Goal: Task Accomplishment & Management: Manage account settings

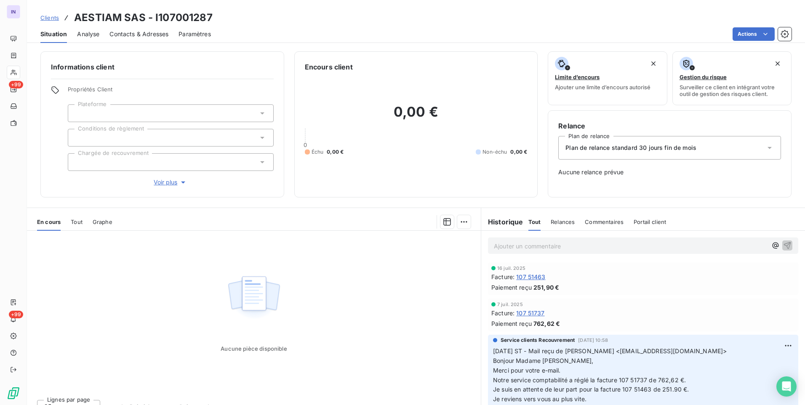
scroll to position [13, 0]
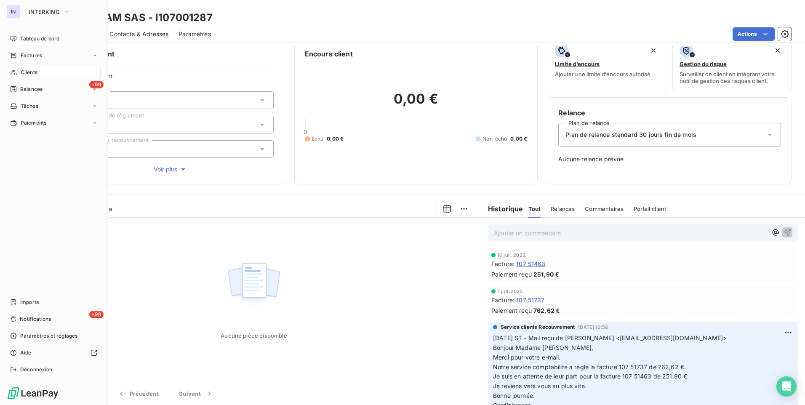
drag, startPoint x: 32, startPoint y: 72, endPoint x: 98, endPoint y: 74, distance: 67.0
click at [32, 72] on span "Clients" at bounding box center [29, 73] width 17 height 8
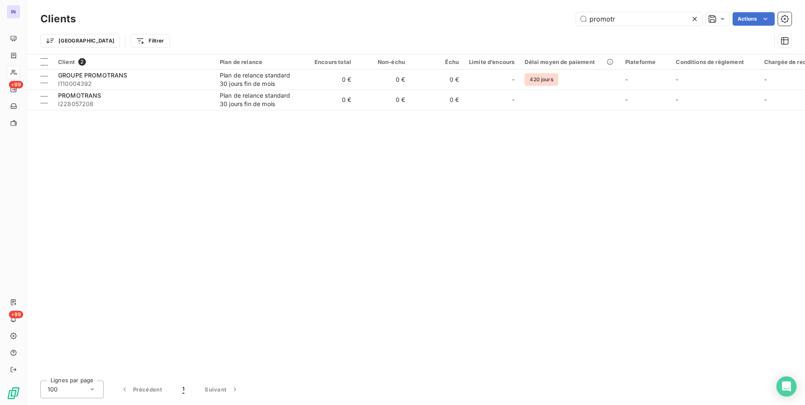
drag, startPoint x: 625, startPoint y: 22, endPoint x: 547, endPoint y: 16, distance: 77.7
click at [548, 16] on div "promotr Actions" at bounding box center [438, 18] width 705 height 13
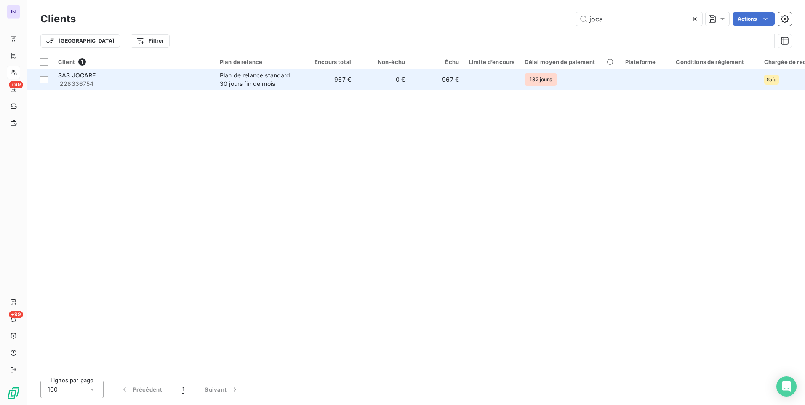
type input "joca"
click at [240, 83] on div "Plan de relance standard 30 jours fin de mois" at bounding box center [258, 79] width 77 height 17
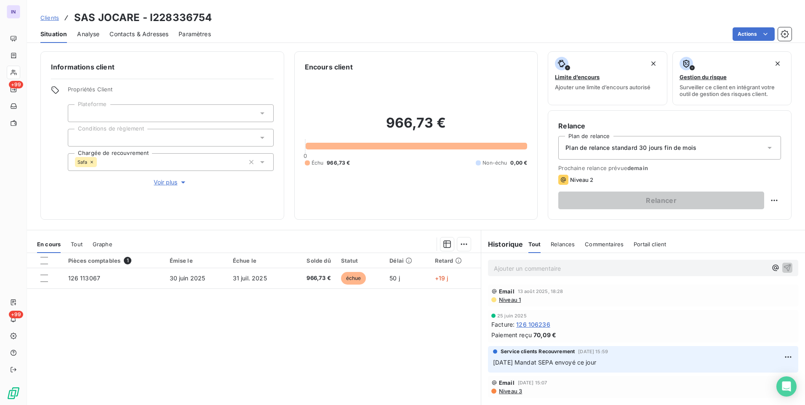
click at [609, 145] on span "Plan de relance standard 30 jours fin de mois" at bounding box center [630, 148] width 131 height 8
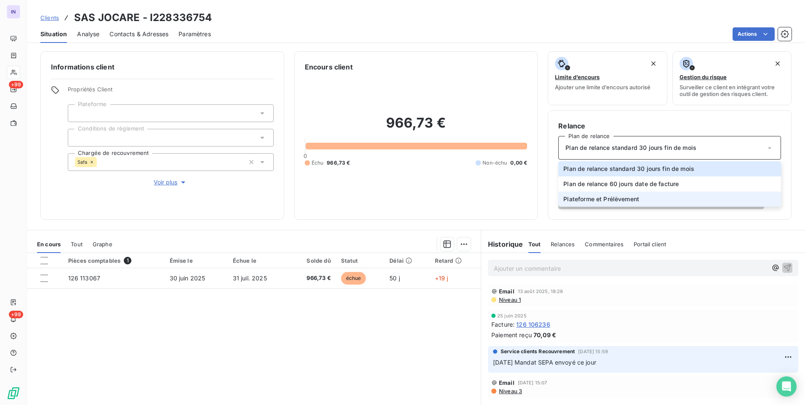
click at [594, 201] on span "Plateforme et Prélèvement" at bounding box center [601, 199] width 76 height 8
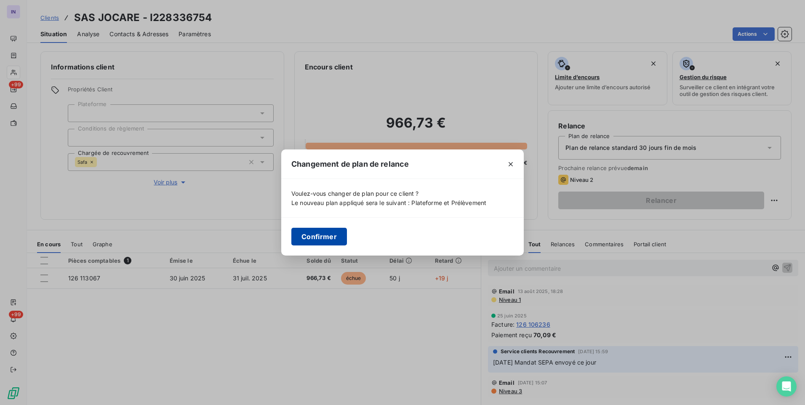
click at [322, 240] on button "Confirmer" at bounding box center [319, 237] width 56 height 18
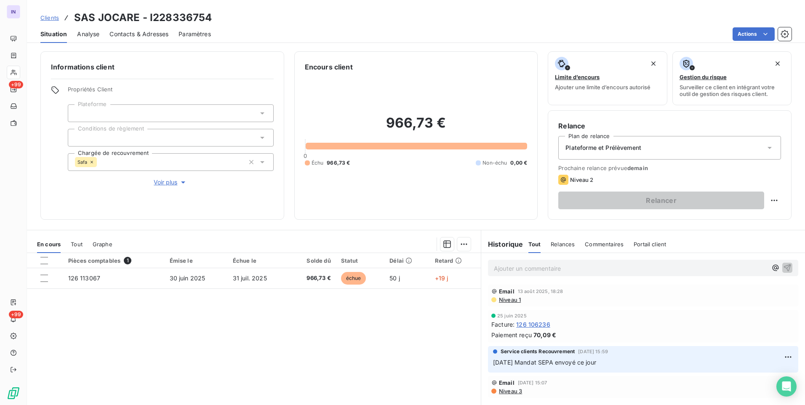
click at [125, 141] on div at bounding box center [171, 138] width 206 height 18
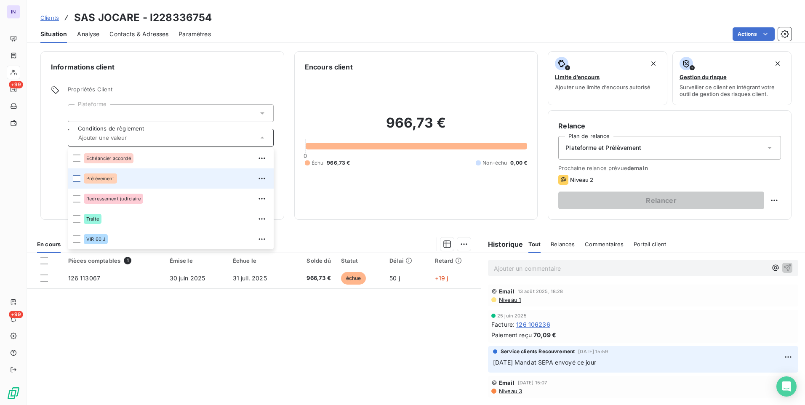
click at [76, 179] on div at bounding box center [77, 179] width 8 height 8
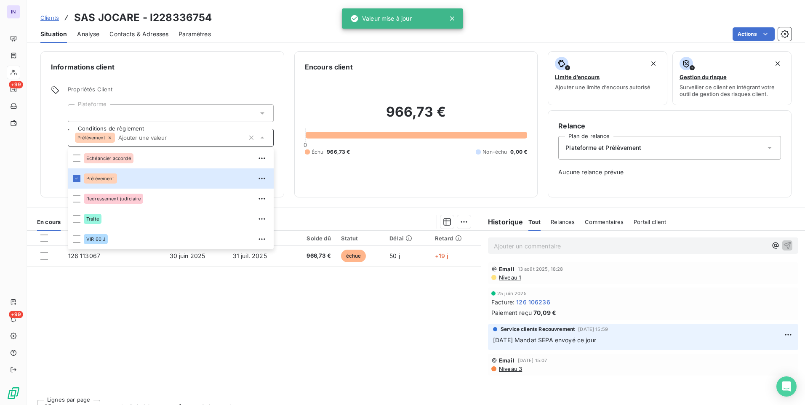
click at [327, 210] on section "En cours Tout Graphe Pièces comptables 1 Émise le Échue le Solde dû Statut Déla…" at bounding box center [254, 313] width 454 height 210
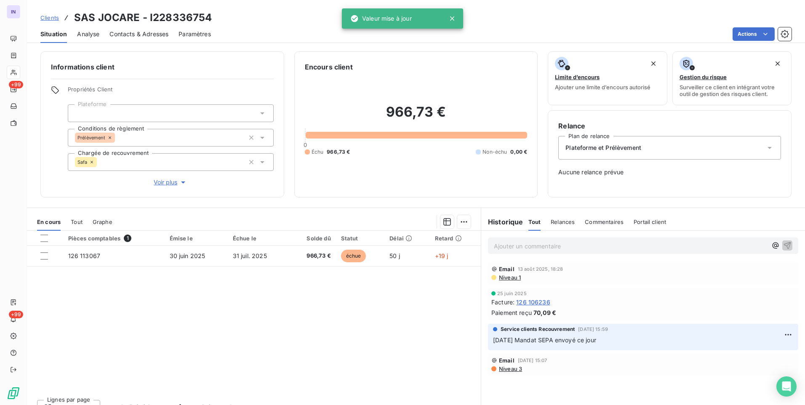
click at [94, 162] on div "Safa" at bounding box center [86, 162] width 22 height 10
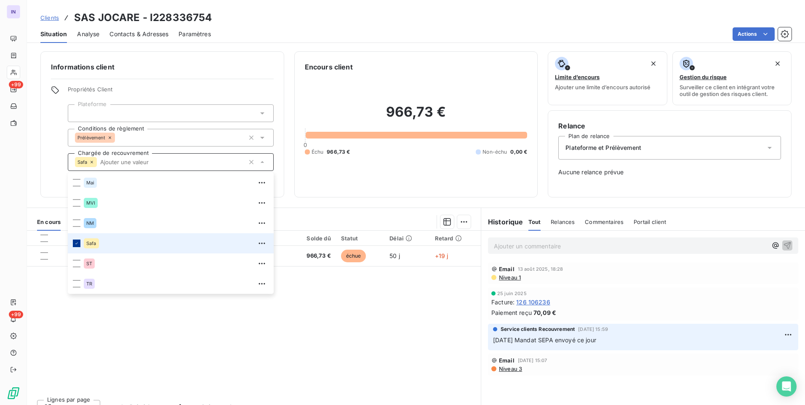
click at [75, 242] on icon at bounding box center [76, 243] width 5 height 5
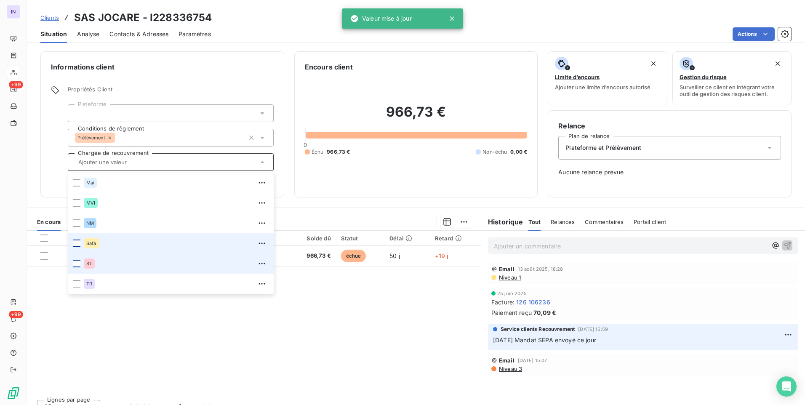
click at [79, 262] on div at bounding box center [77, 264] width 8 height 8
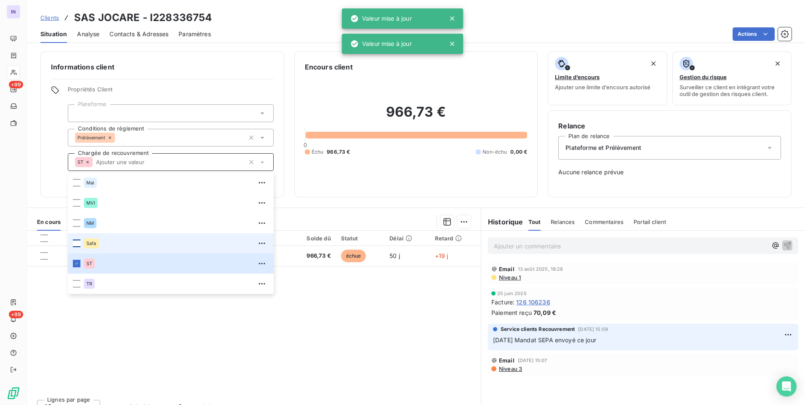
click at [321, 216] on div at bounding box center [296, 221] width 348 height 13
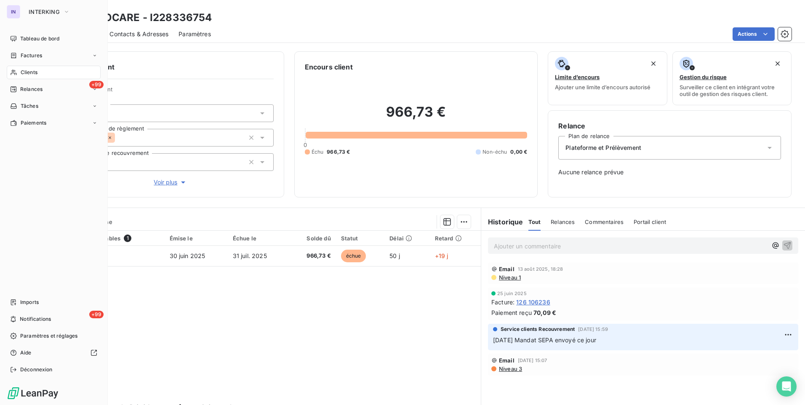
click at [23, 74] on span "Clients" at bounding box center [29, 73] width 17 height 8
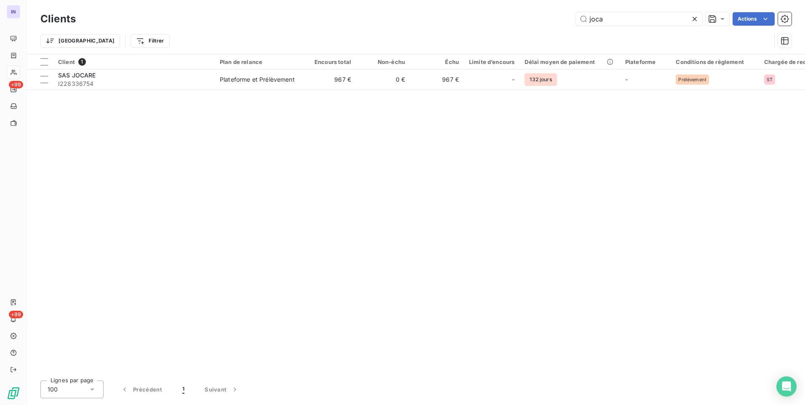
drag, startPoint x: 620, startPoint y: 18, endPoint x: 539, endPoint y: 14, distance: 80.9
click at [540, 14] on div "joca Actions" at bounding box center [438, 18] width 705 height 13
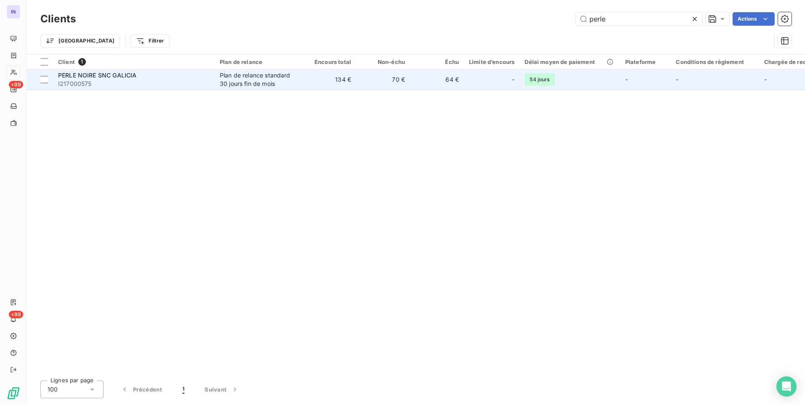
type input "perle"
click at [213, 83] on td "PERLE NOIRE SNC GALICIA I217000575" at bounding box center [134, 79] width 162 height 20
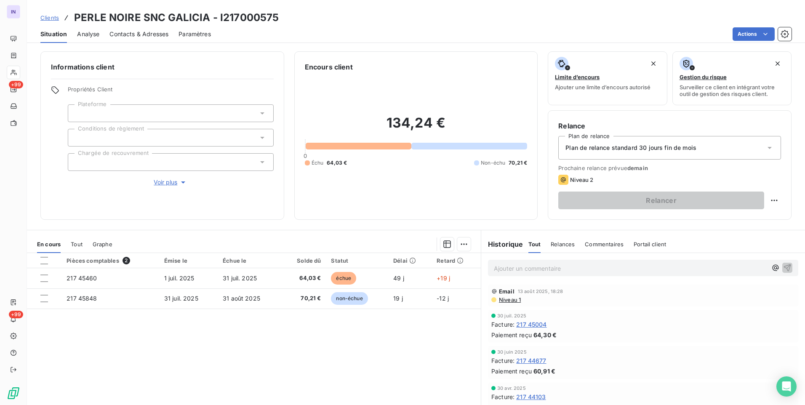
click at [124, 136] on div at bounding box center [171, 138] width 206 height 18
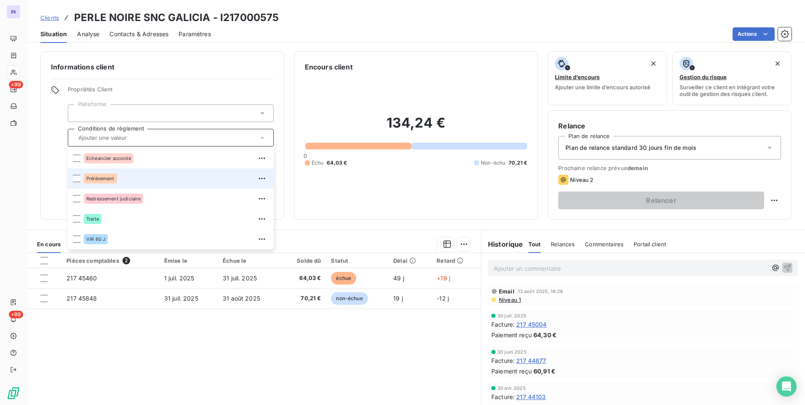
click at [75, 183] on li "Prélèvement" at bounding box center [171, 178] width 206 height 20
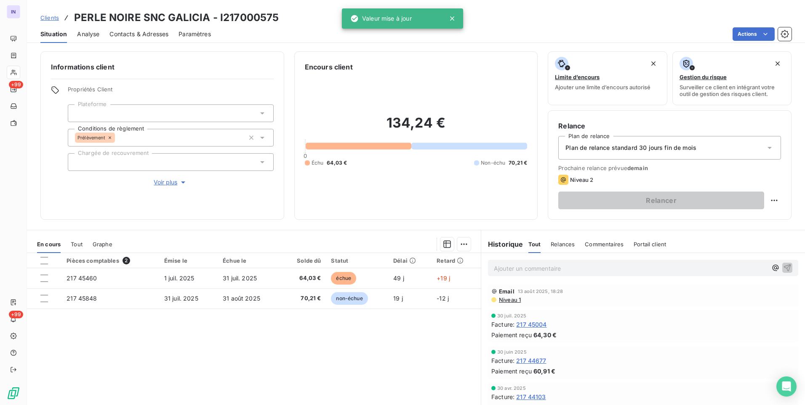
click at [655, 146] on span "Plan de relance standard 30 jours fin de mois" at bounding box center [630, 148] width 131 height 8
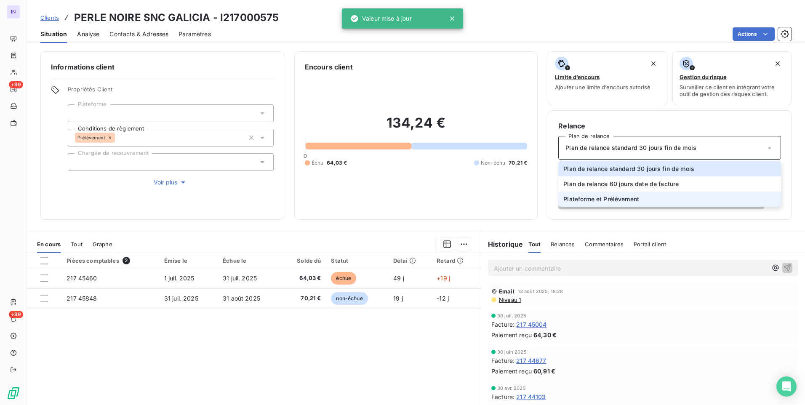
click at [584, 199] on span "Plateforme et Prélèvement" at bounding box center [601, 199] width 76 height 8
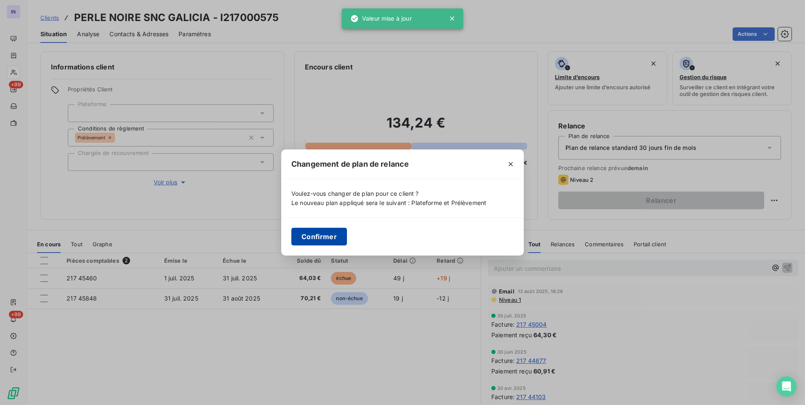
click at [313, 242] on button "Confirmer" at bounding box center [319, 237] width 56 height 18
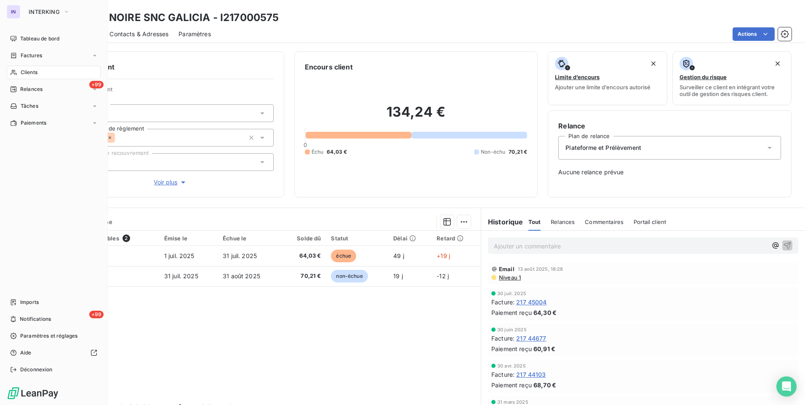
drag, startPoint x: 34, startPoint y: 76, endPoint x: 64, endPoint y: 76, distance: 30.3
click at [34, 76] on div "Clients" at bounding box center [54, 72] width 94 height 13
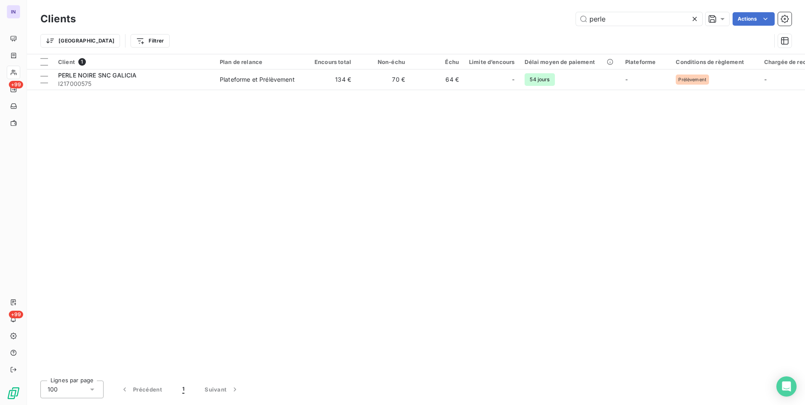
drag, startPoint x: 590, startPoint y: 18, endPoint x: 549, endPoint y: 16, distance: 41.3
click at [549, 16] on div "perle Actions" at bounding box center [438, 18] width 705 height 13
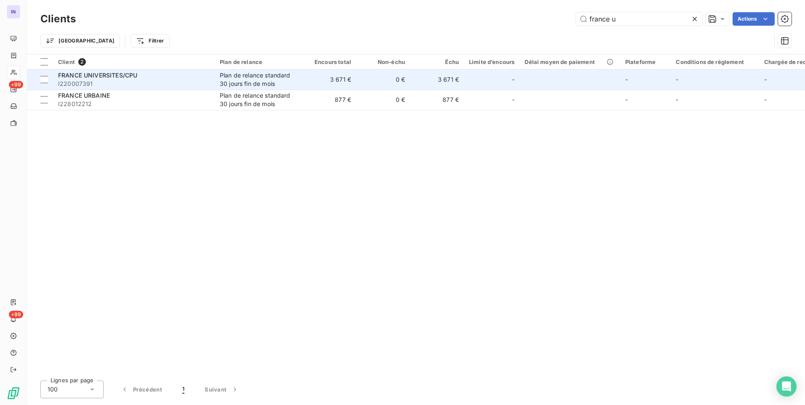
type input "france u"
click at [219, 78] on td "Plan de relance standard 30 jours fin de mois" at bounding box center [259, 79] width 88 height 20
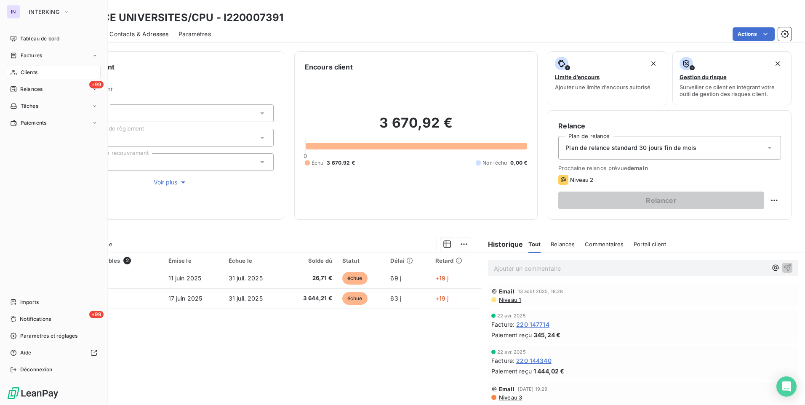
drag, startPoint x: 35, startPoint y: 74, endPoint x: 62, endPoint y: 72, distance: 27.0
click at [35, 74] on span "Clients" at bounding box center [29, 73] width 17 height 8
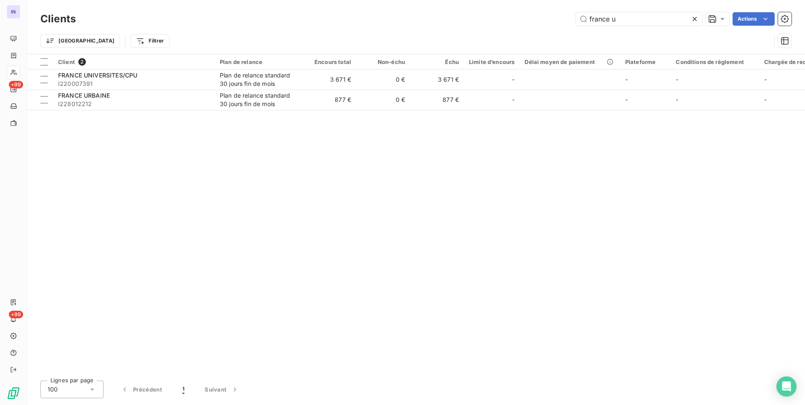
drag, startPoint x: 551, startPoint y: 17, endPoint x: 546, endPoint y: 16, distance: 5.5
click at [546, 16] on div "france u Actions" at bounding box center [438, 18] width 705 height 13
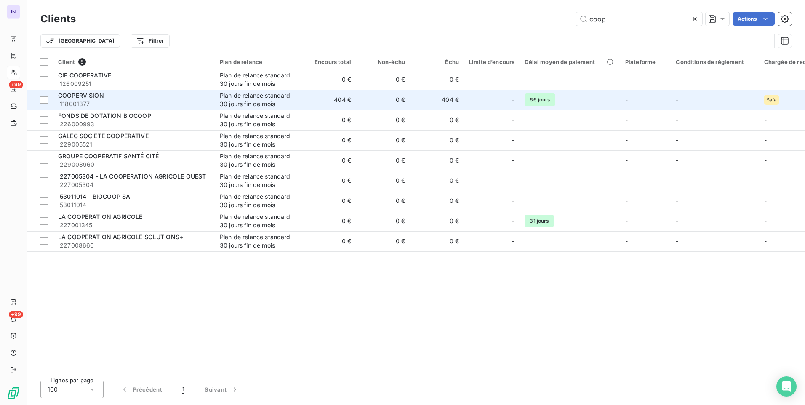
type input "coop"
click at [141, 103] on span "I118001377" at bounding box center [134, 104] width 152 height 8
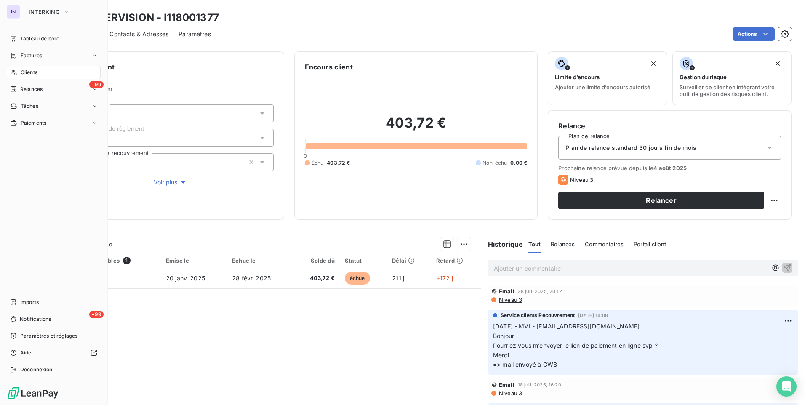
click at [23, 70] on span "Clients" at bounding box center [29, 73] width 17 height 8
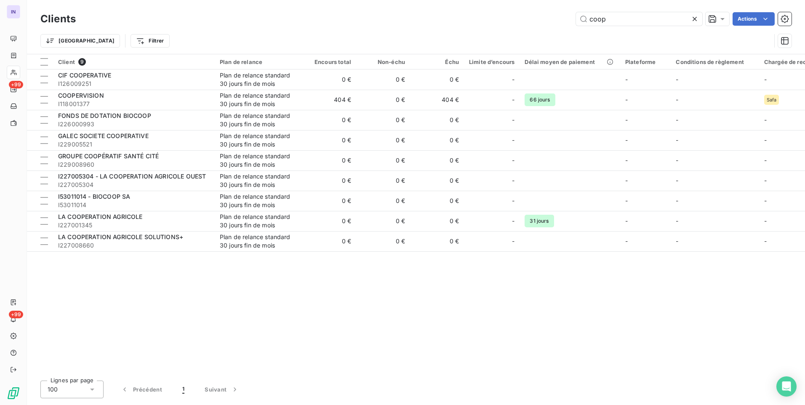
drag, startPoint x: 583, startPoint y: 14, endPoint x: 557, endPoint y: 14, distance: 25.7
click at [557, 14] on div "coop Actions" at bounding box center [438, 18] width 705 height 13
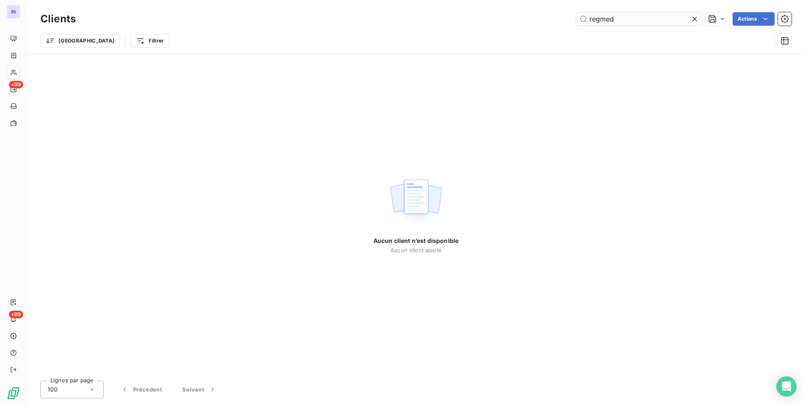
click at [600, 17] on input "regmed" at bounding box center [639, 18] width 126 height 13
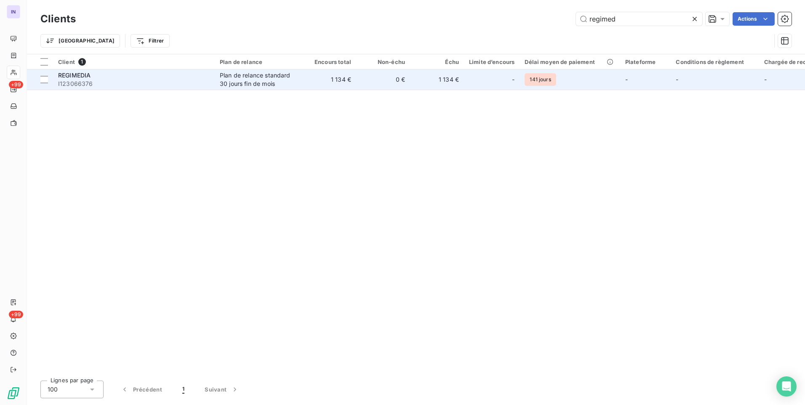
type input "regimed"
click at [116, 83] on span "I123066376" at bounding box center [134, 84] width 152 height 8
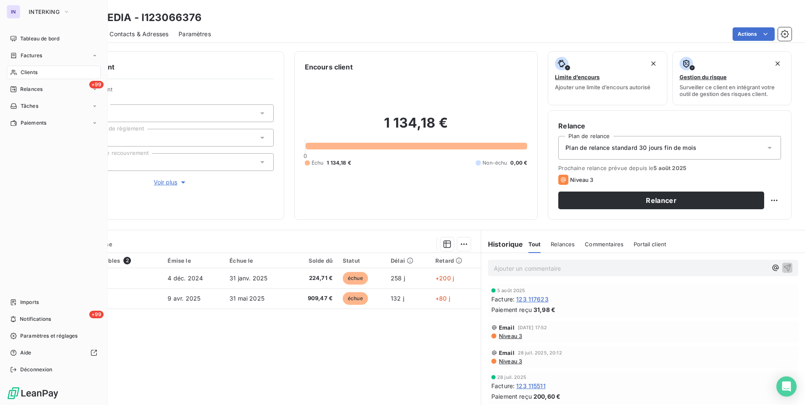
click at [29, 72] on span "Clients" at bounding box center [29, 73] width 17 height 8
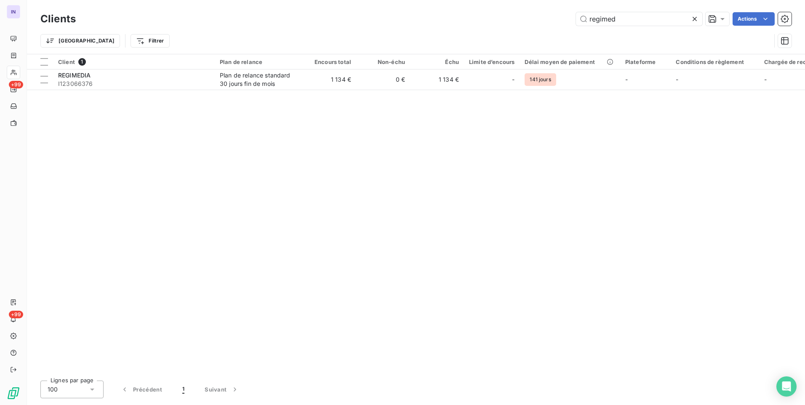
drag, startPoint x: 581, startPoint y: 13, endPoint x: 548, endPoint y: 10, distance: 33.4
click at [548, 11] on div "Clients regimed Actions" at bounding box center [415, 19] width 751 height 18
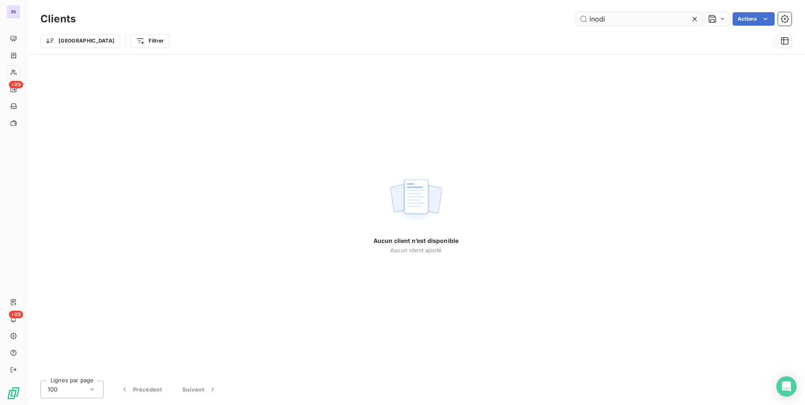
click at [595, 19] on input "inodi" at bounding box center [639, 18] width 126 height 13
click at [591, 18] on input "ifodi" at bounding box center [639, 18] width 126 height 13
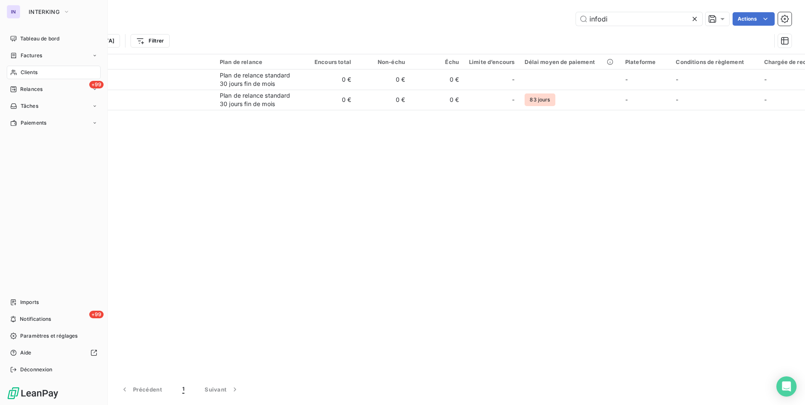
click at [34, 73] on span "Clients" at bounding box center [29, 73] width 17 height 8
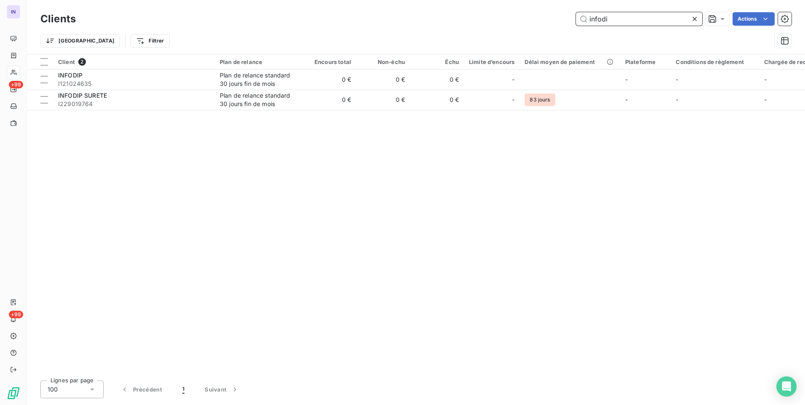
drag, startPoint x: 612, startPoint y: 19, endPoint x: 509, endPoint y: 24, distance: 103.7
click at [509, 24] on div "infodi Actions" at bounding box center [438, 18] width 705 height 13
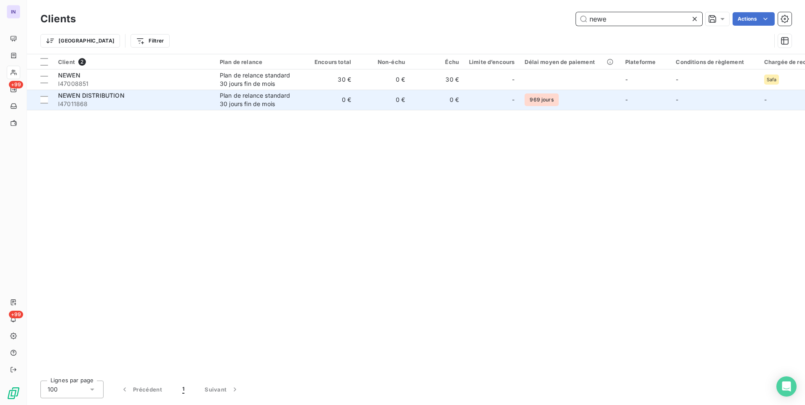
type input "newe"
click at [152, 105] on span "I47011868" at bounding box center [134, 104] width 152 height 8
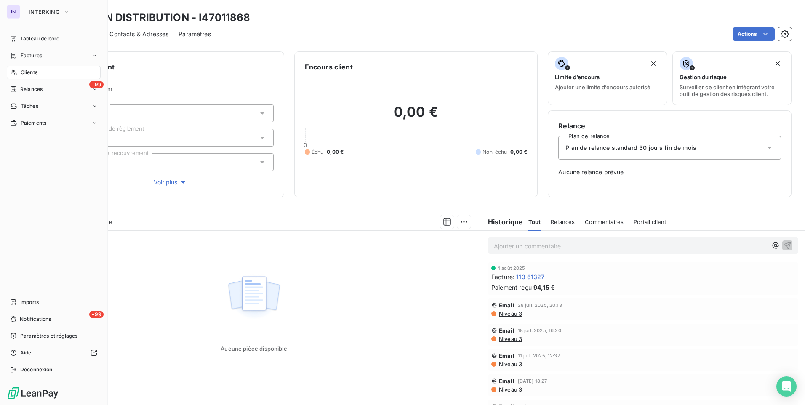
click at [23, 71] on span "Clients" at bounding box center [29, 73] width 17 height 8
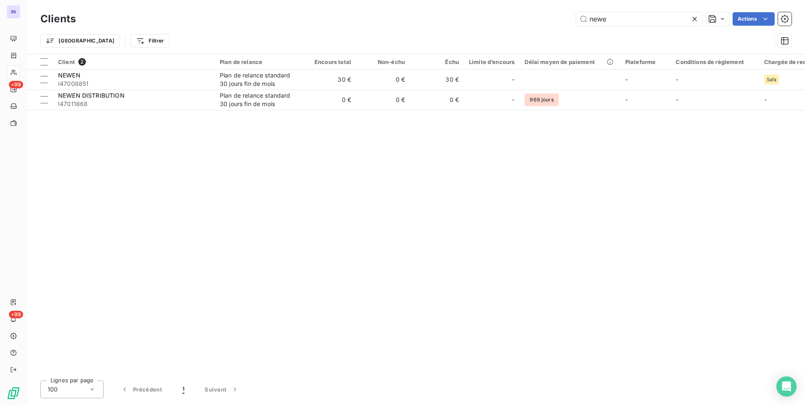
drag, startPoint x: 620, startPoint y: 17, endPoint x: 547, endPoint y: 17, distance: 73.2
click at [547, 17] on div "newe Actions" at bounding box center [438, 18] width 705 height 13
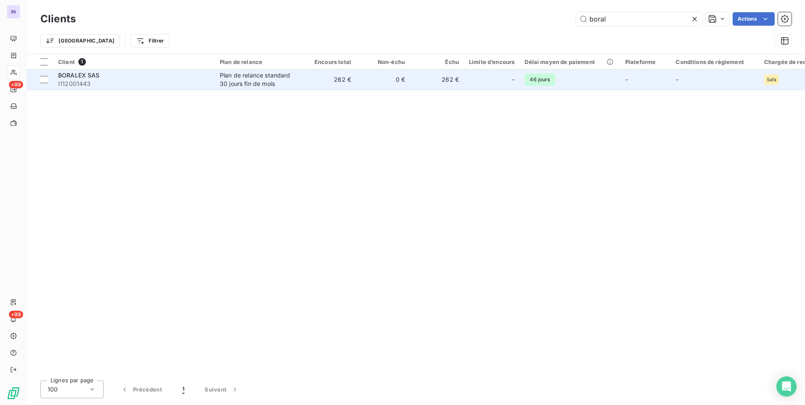
type input "boral"
click at [105, 83] on span "I112001443" at bounding box center [134, 84] width 152 height 8
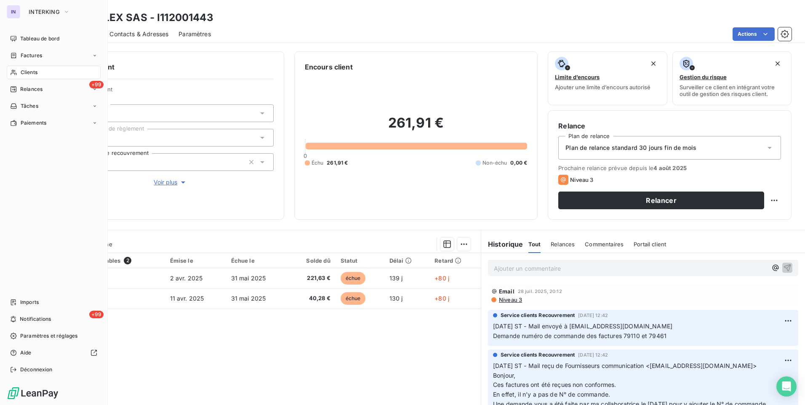
click at [34, 69] on span "Clients" at bounding box center [29, 73] width 17 height 8
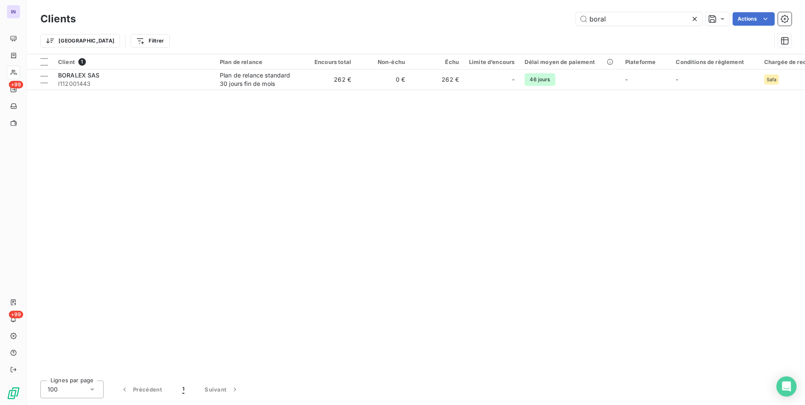
drag, startPoint x: 623, startPoint y: 18, endPoint x: 559, endPoint y: 21, distance: 63.2
click at [559, 21] on div "boral Actions" at bounding box center [438, 18] width 705 height 13
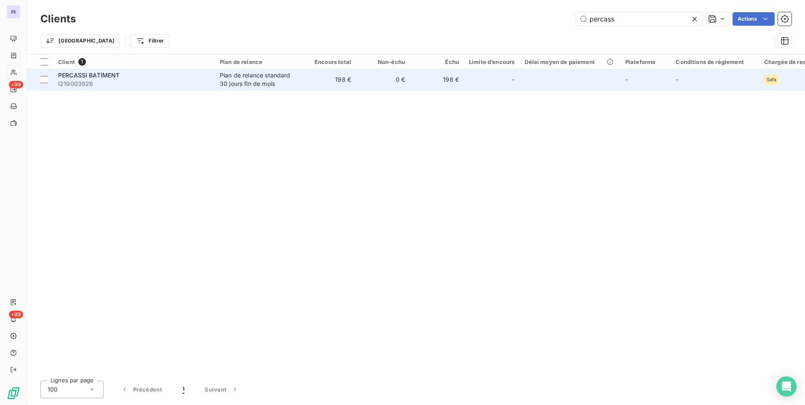
type input "percass"
click at [135, 88] on td "PERCASSI BATIMENT I219003926" at bounding box center [134, 79] width 162 height 20
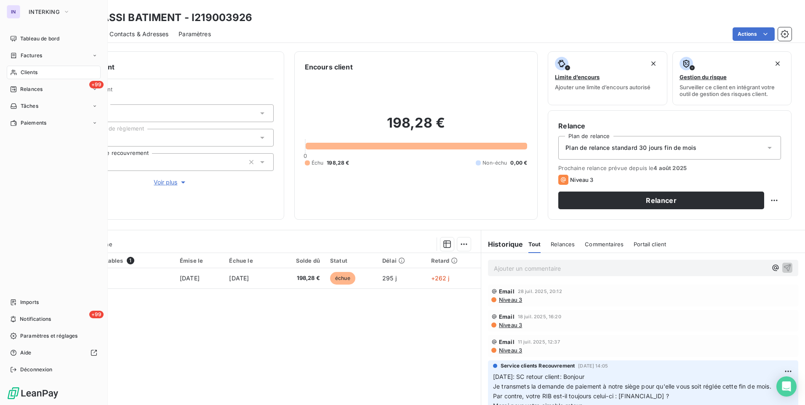
click at [31, 71] on span "Clients" at bounding box center [29, 73] width 17 height 8
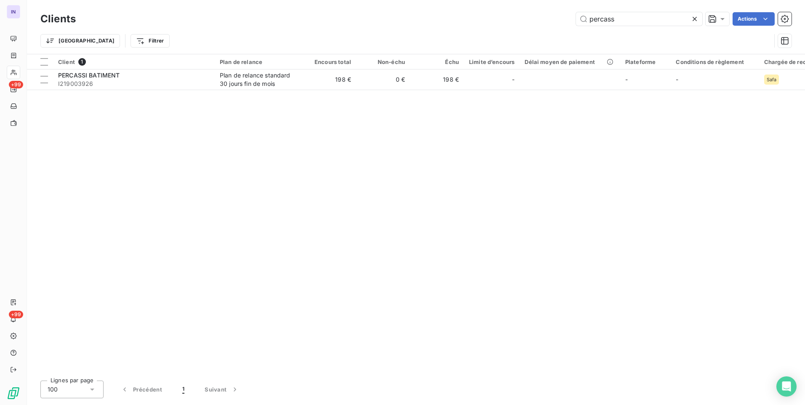
drag, startPoint x: 619, startPoint y: 17, endPoint x: 526, endPoint y: 16, distance: 93.0
click at [526, 16] on div "percass Actions" at bounding box center [438, 18] width 705 height 13
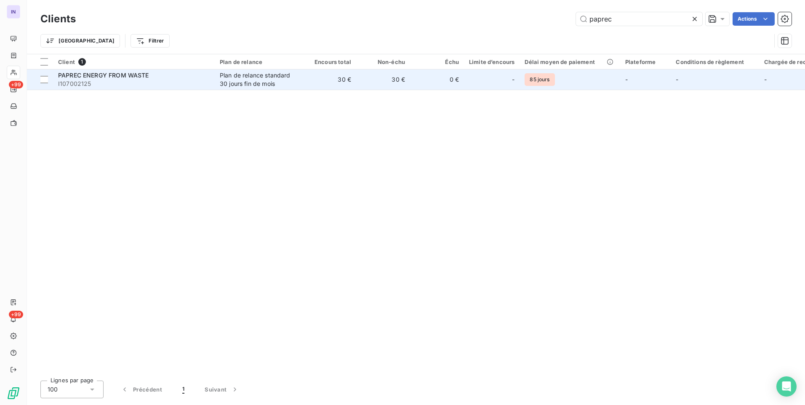
type input "paprec"
click at [213, 83] on td "PAPREC ENERGY FROM WASTE I107002125" at bounding box center [134, 79] width 162 height 20
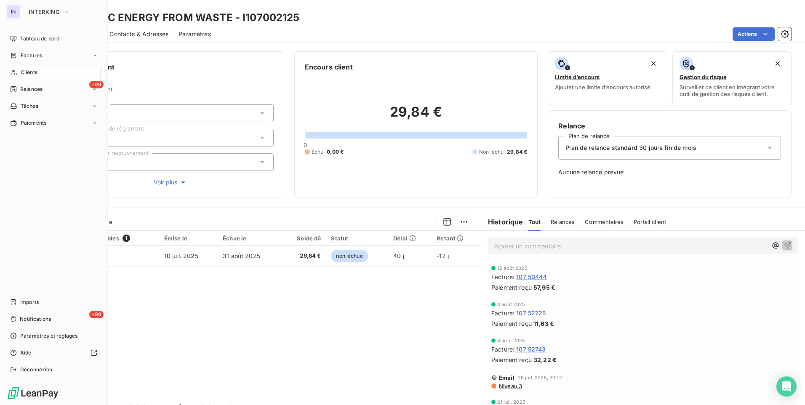
drag, startPoint x: 26, startPoint y: 72, endPoint x: 40, endPoint y: 69, distance: 13.7
click at [25, 71] on span "Clients" at bounding box center [29, 73] width 17 height 8
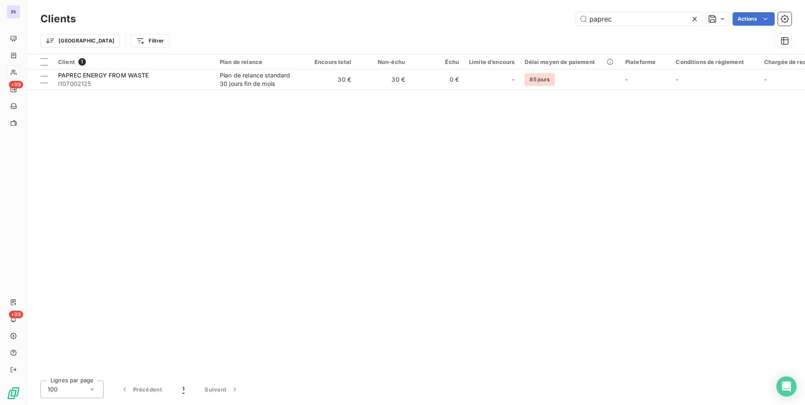
drag, startPoint x: 594, startPoint y: 18, endPoint x: 524, endPoint y: 14, distance: 70.4
click at [524, 14] on div "paprec Actions" at bounding box center [438, 18] width 705 height 13
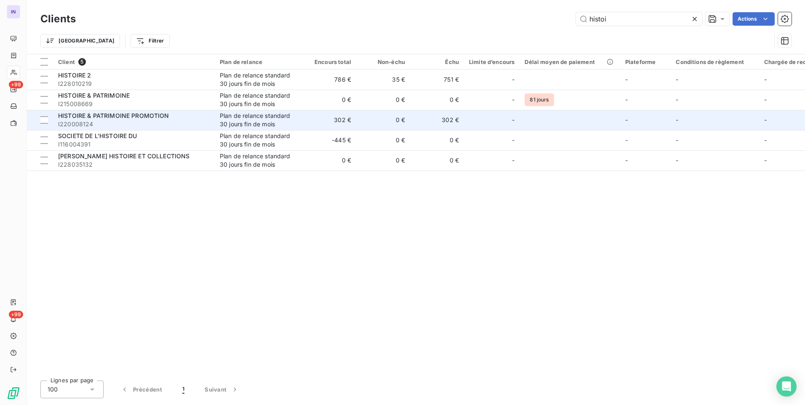
type input "histoi"
click at [144, 122] on span "I220008124" at bounding box center [134, 124] width 152 height 8
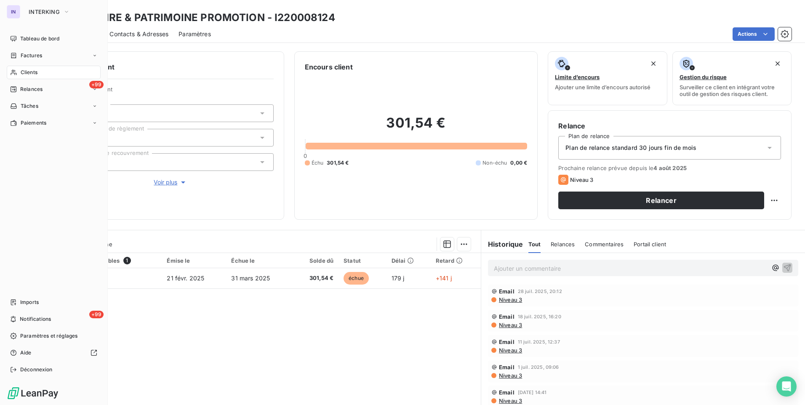
click at [21, 72] on span "Clients" at bounding box center [29, 73] width 17 height 8
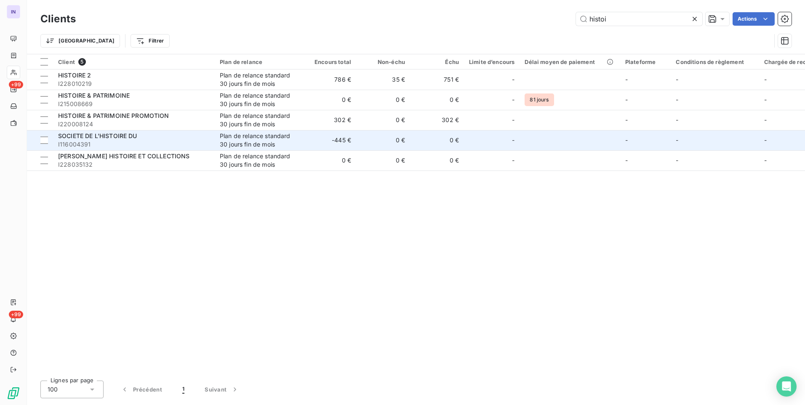
click at [254, 144] on div "Plan de relance standard 30 jours fin de mois" at bounding box center [258, 140] width 77 height 17
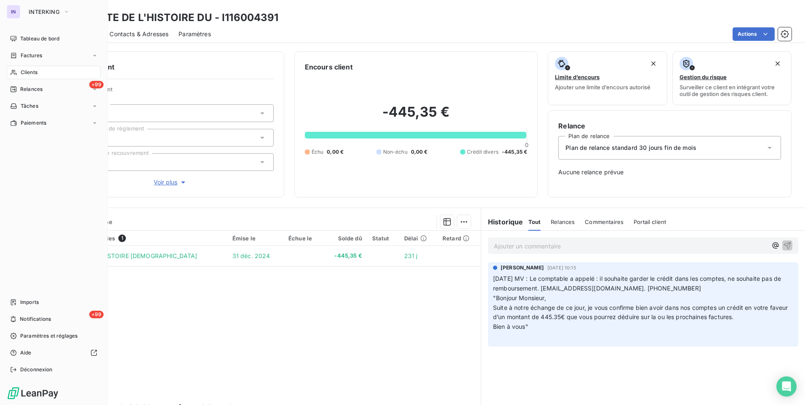
click at [30, 71] on span "Clients" at bounding box center [29, 73] width 17 height 8
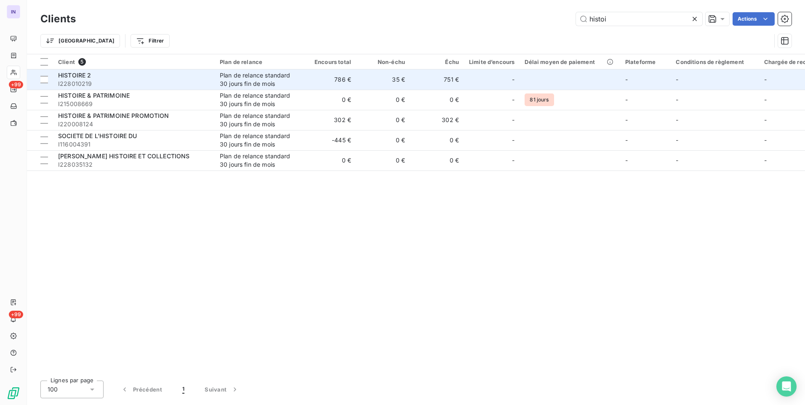
click at [277, 83] on div "Plan de relance standard 30 jours fin de mois" at bounding box center [258, 79] width 77 height 17
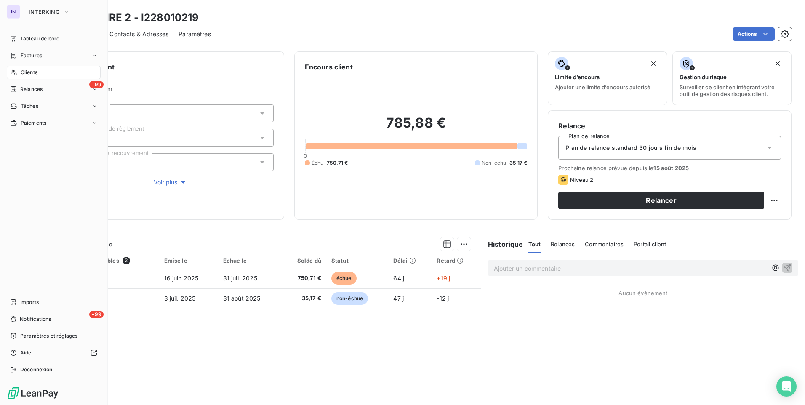
click at [25, 72] on span "Clients" at bounding box center [29, 73] width 17 height 8
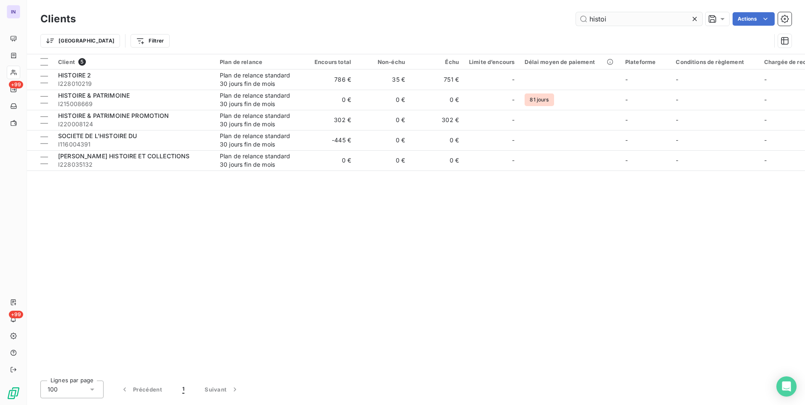
drag, startPoint x: 615, startPoint y: 18, endPoint x: 578, endPoint y: 16, distance: 37.5
click at [578, 16] on input "histoi" at bounding box center [639, 18] width 126 height 13
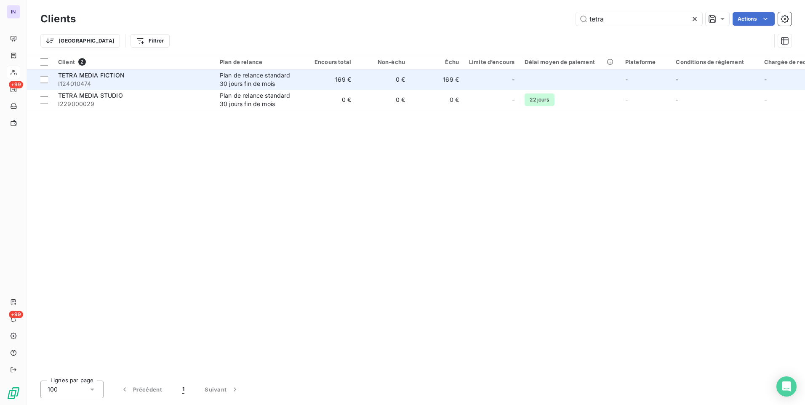
type input "tetra"
click at [186, 80] on span "I124010474" at bounding box center [134, 84] width 152 height 8
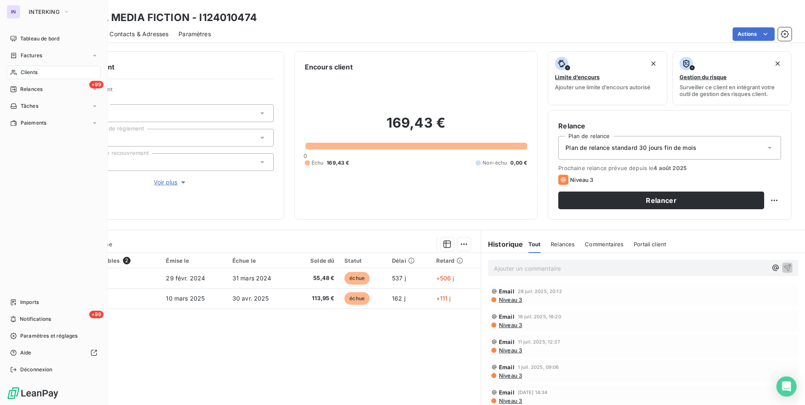
drag, startPoint x: 27, startPoint y: 72, endPoint x: 77, endPoint y: 72, distance: 50.1
click at [27, 72] on span "Clients" at bounding box center [29, 73] width 17 height 8
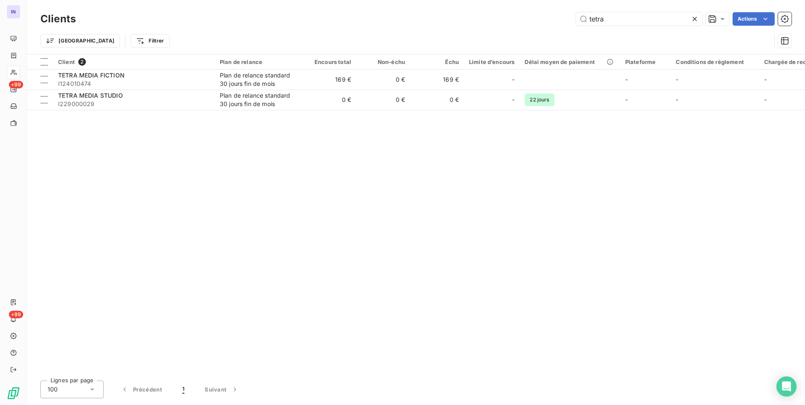
drag, startPoint x: 518, startPoint y: 18, endPoint x: 513, endPoint y: 18, distance: 4.6
click at [513, 18] on div "tetra Actions" at bounding box center [438, 18] width 705 height 13
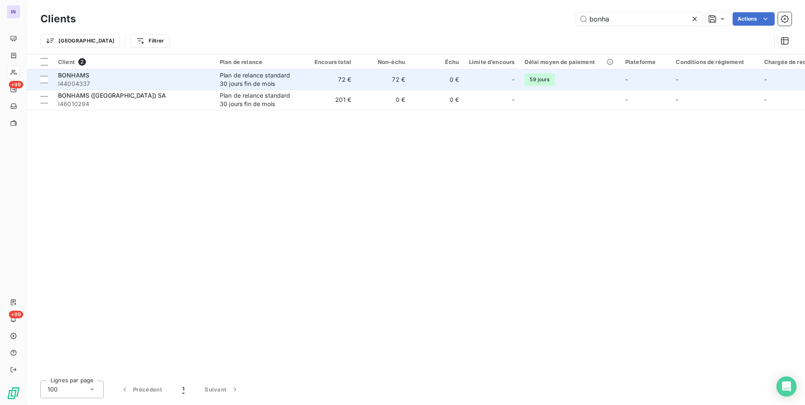
type input "bonha"
click at [284, 75] on div "Plan de relance standard 30 jours fin de mois" at bounding box center [258, 79] width 77 height 17
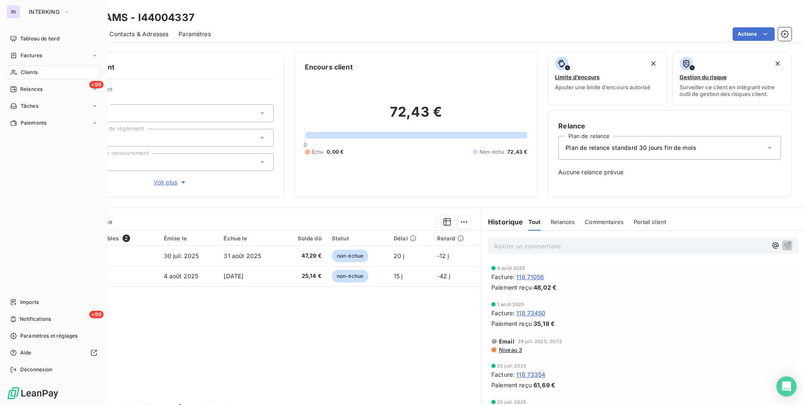
drag, startPoint x: 26, startPoint y: 72, endPoint x: 30, endPoint y: 69, distance: 5.1
click at [26, 72] on span "Clients" at bounding box center [29, 73] width 17 height 8
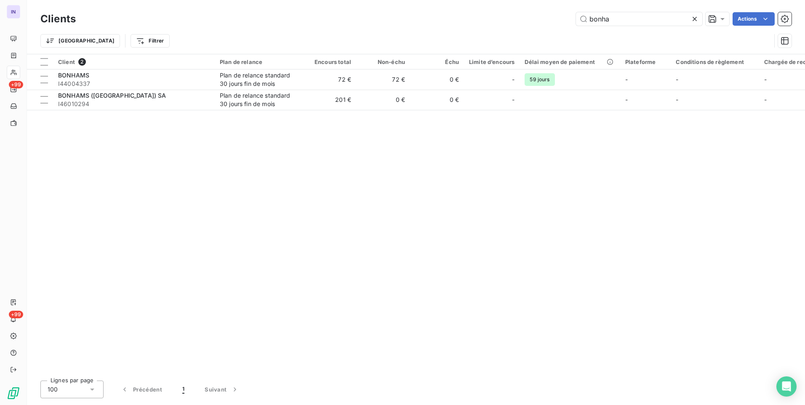
drag, startPoint x: 608, startPoint y: 19, endPoint x: 542, endPoint y: 17, distance: 66.5
click at [543, 18] on div "bonha Actions" at bounding box center [438, 18] width 705 height 13
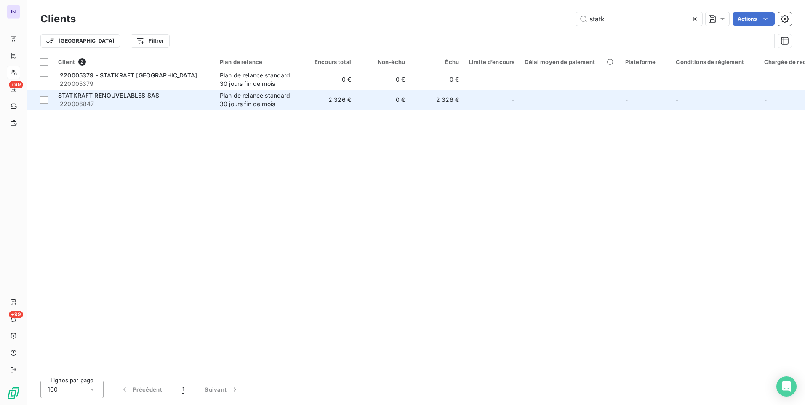
type input "statk"
click at [282, 103] on div "Plan de relance standard 30 jours fin de mois" at bounding box center [258, 99] width 77 height 17
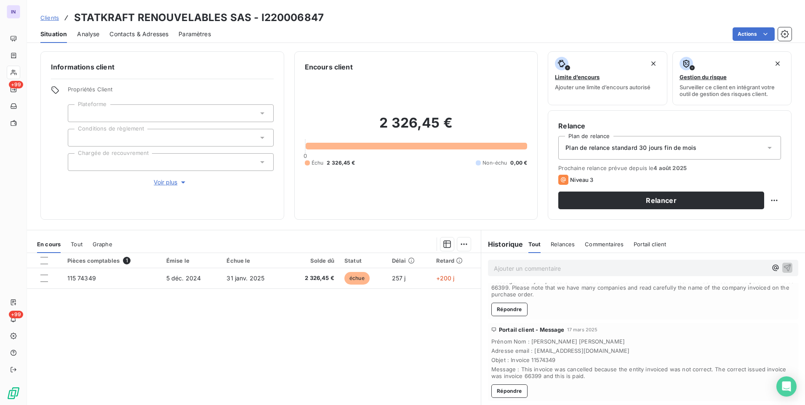
scroll to position [589, 0]
click at [72, 244] on span "Tout" at bounding box center [77, 244] width 12 height 7
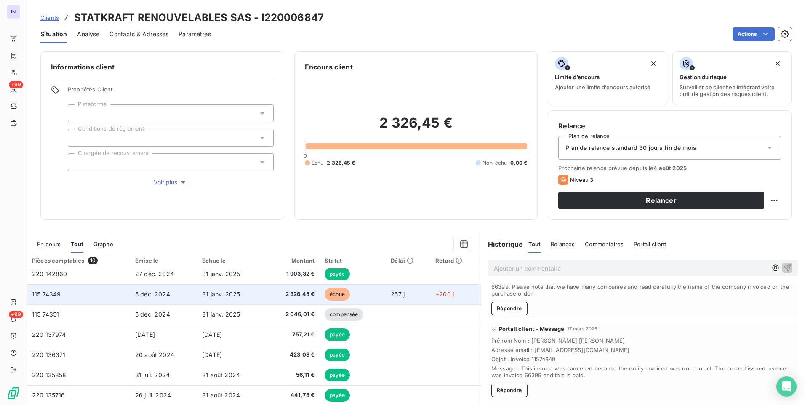
scroll to position [0, 0]
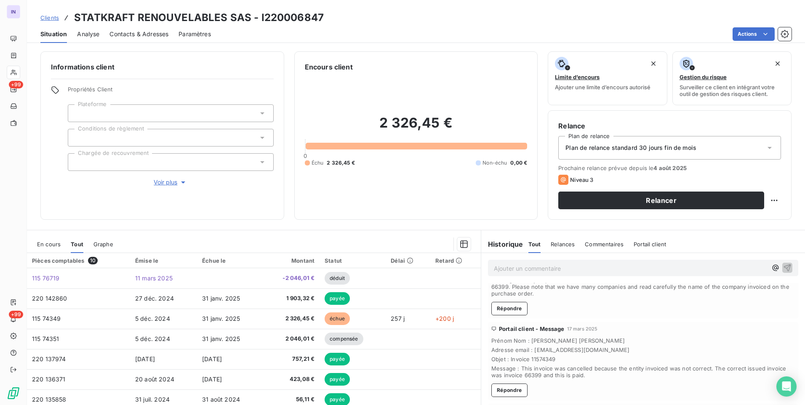
click at [51, 242] on span "En cours" at bounding box center [49, 244] width 24 height 7
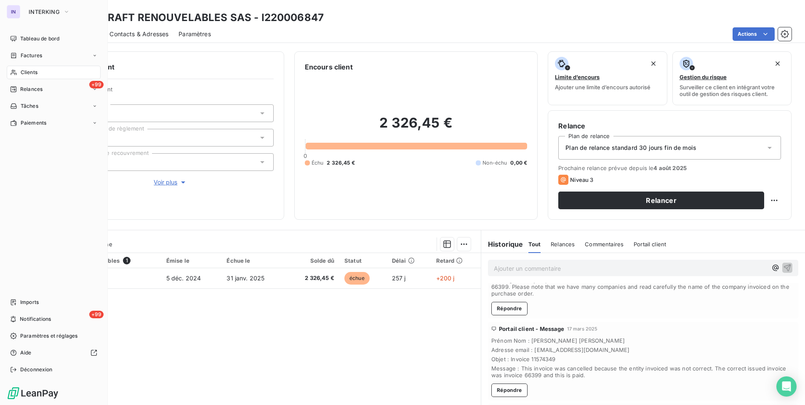
drag, startPoint x: 28, startPoint y: 71, endPoint x: 41, endPoint y: 71, distance: 13.0
click at [28, 71] on span "Clients" at bounding box center [29, 73] width 17 height 8
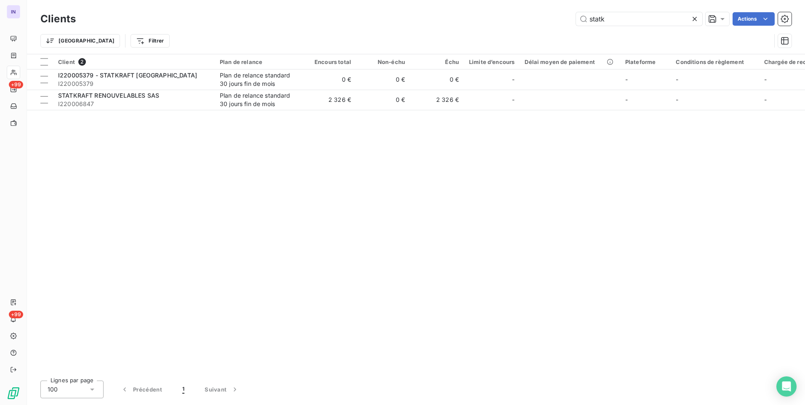
drag, startPoint x: 618, startPoint y: 19, endPoint x: 545, endPoint y: 21, distance: 72.4
click at [546, 21] on div "statk Actions" at bounding box center [438, 18] width 705 height 13
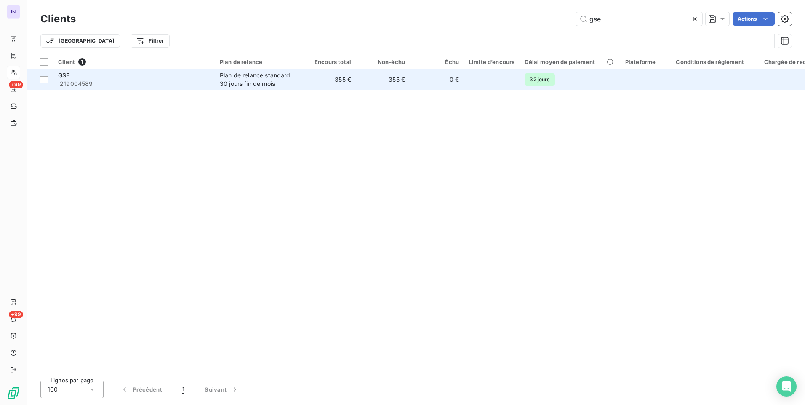
type input "gse"
click at [236, 88] on div "Plan de relance standard 30 jours fin de mois" at bounding box center [258, 79] width 77 height 17
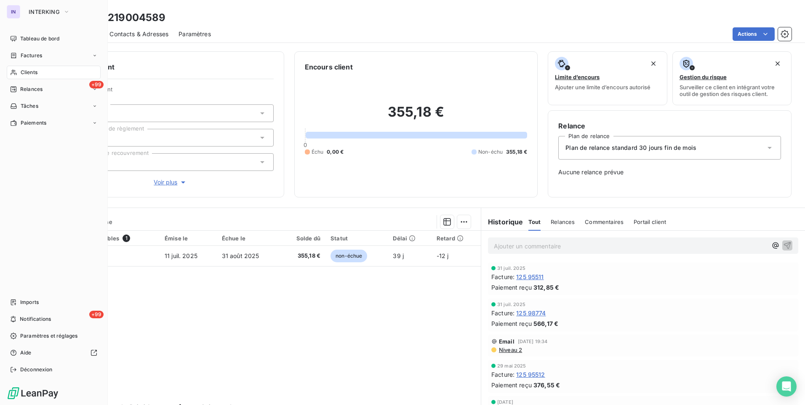
drag, startPoint x: 27, startPoint y: 74, endPoint x: 65, endPoint y: 73, distance: 37.9
click at [27, 74] on span "Clients" at bounding box center [29, 73] width 17 height 8
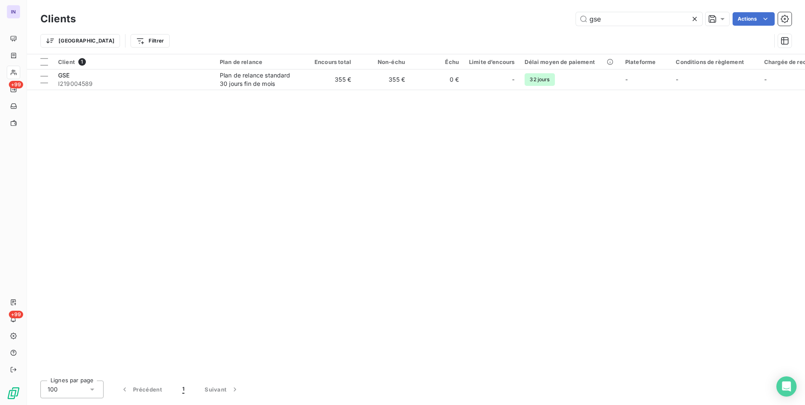
drag, startPoint x: 572, startPoint y: 23, endPoint x: 543, endPoint y: 23, distance: 29.0
click at [543, 23] on div "gse Actions" at bounding box center [438, 18] width 705 height 13
type input "ylh"
click at [188, 90] on div "Client 1 Plan de relance Encours total Non-échu Échu Limite d’encours Délai moy…" at bounding box center [416, 213] width 778 height 319
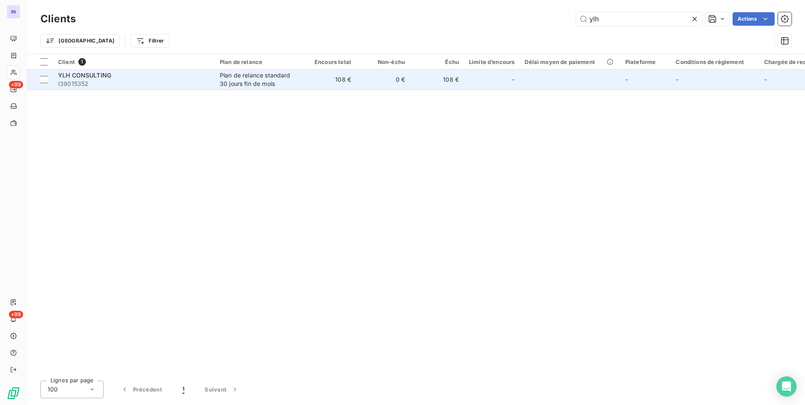
click at [186, 84] on span "I39015352" at bounding box center [134, 84] width 152 height 8
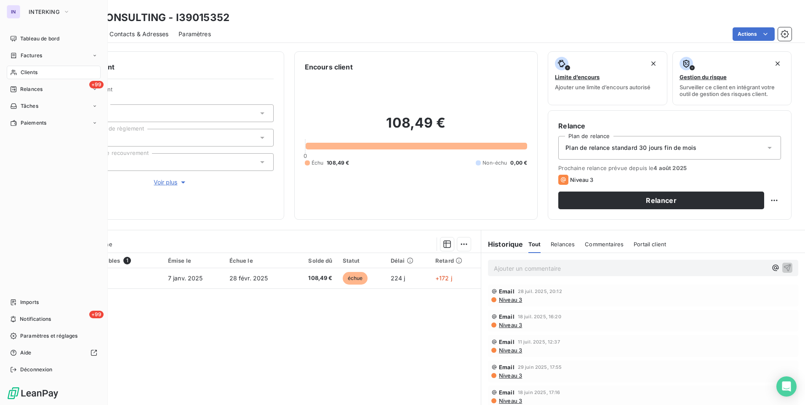
drag, startPoint x: 33, startPoint y: 72, endPoint x: 71, endPoint y: 67, distance: 37.8
click at [33, 72] on span "Clients" at bounding box center [29, 73] width 17 height 8
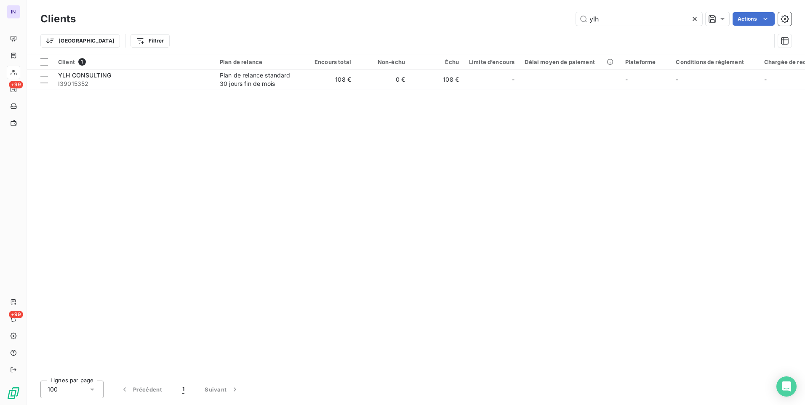
drag, startPoint x: 604, startPoint y: 15, endPoint x: 561, endPoint y: 13, distance: 43.4
click at [561, 16] on div "ylh Actions" at bounding box center [438, 18] width 705 height 13
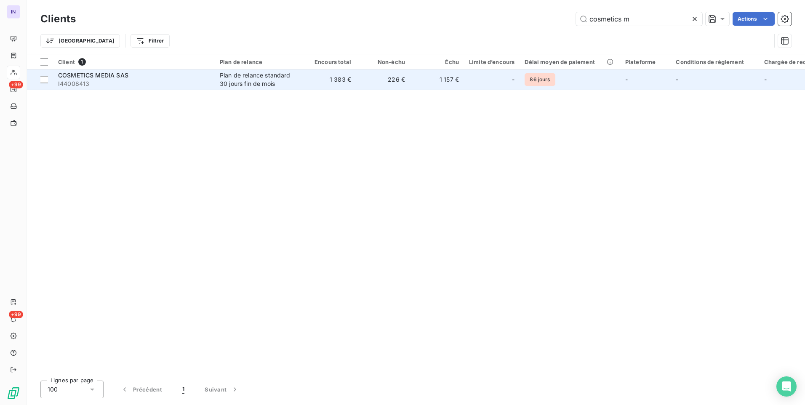
type input "cosmetics m"
click at [149, 83] on span "I44008413" at bounding box center [134, 84] width 152 height 8
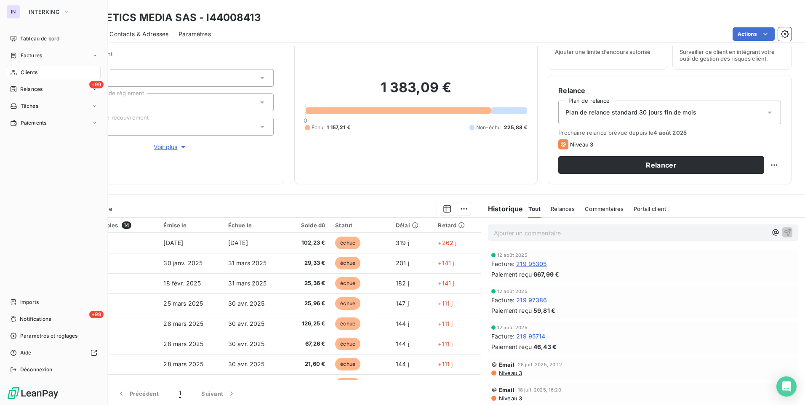
drag, startPoint x: 30, startPoint y: 71, endPoint x: 55, endPoint y: 71, distance: 25.3
click at [30, 71] on span "Clients" at bounding box center [29, 73] width 17 height 8
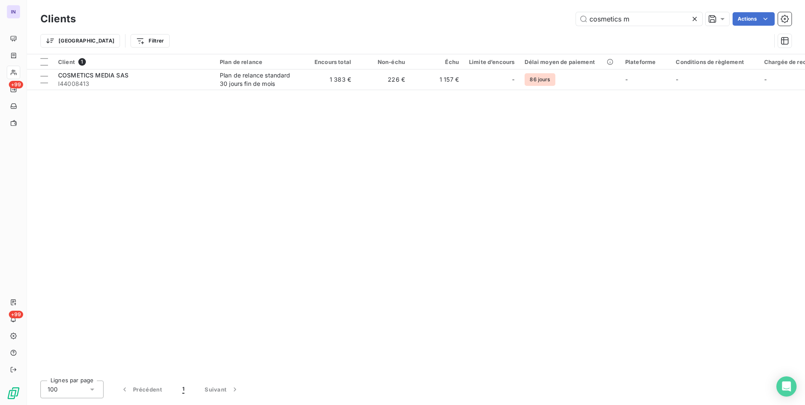
drag, startPoint x: 638, startPoint y: 16, endPoint x: 541, endPoint y: 13, distance: 97.3
click at [542, 13] on div "cosmetics m Actions" at bounding box center [438, 18] width 705 height 13
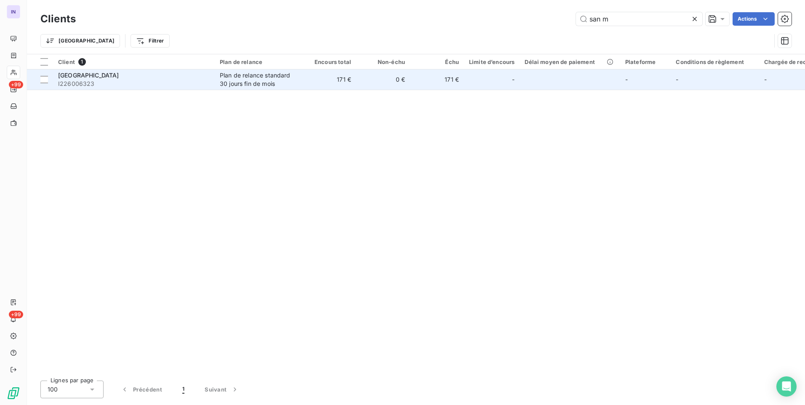
type input "san m"
click at [154, 84] on span "I226006323" at bounding box center [134, 84] width 152 height 8
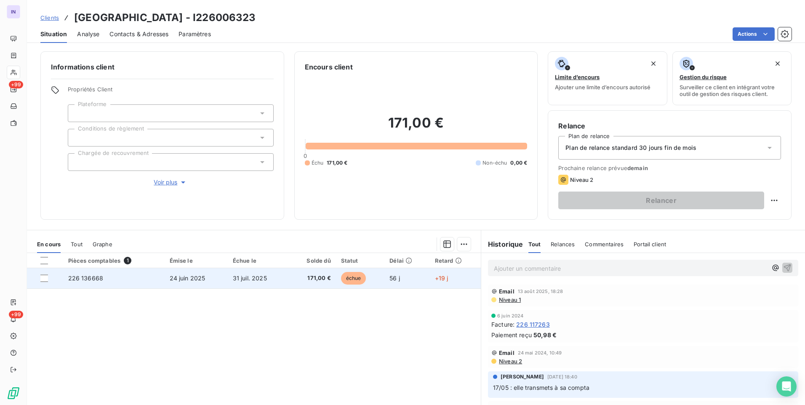
click at [221, 274] on td "24 juin 2025" at bounding box center [196, 278] width 63 height 20
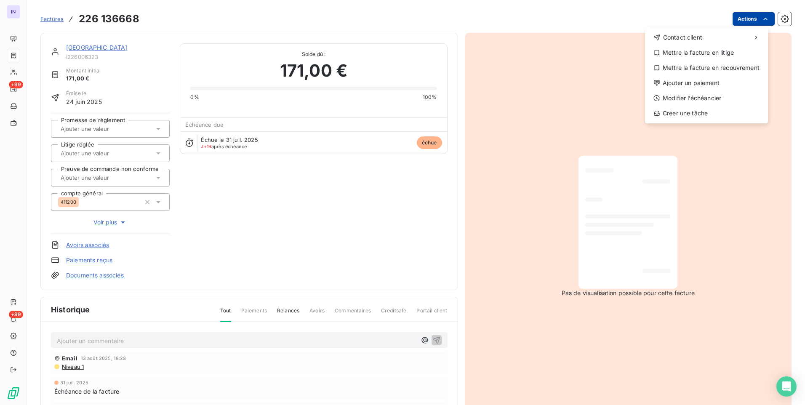
click at [739, 21] on html "IN +99 +99 Factures [PHONE_NUMBER] Actions Contact client Mettre la facture en …" at bounding box center [402, 202] width 805 height 405
click at [671, 81] on div "Ajouter un paiement" at bounding box center [706, 82] width 116 height 13
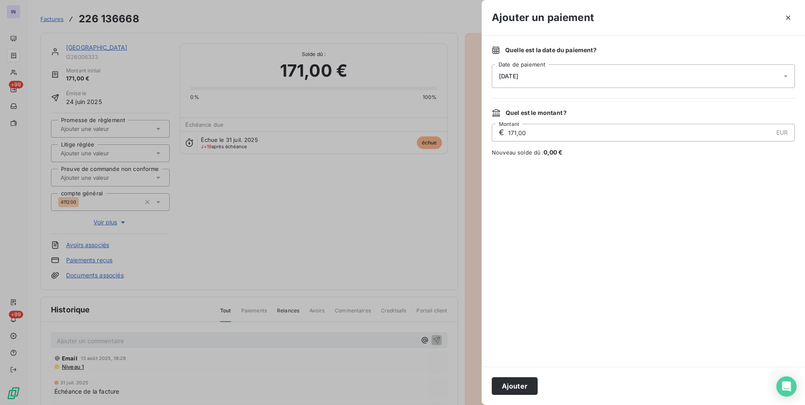
click at [567, 70] on div "[DATE]" at bounding box center [643, 76] width 303 height 24
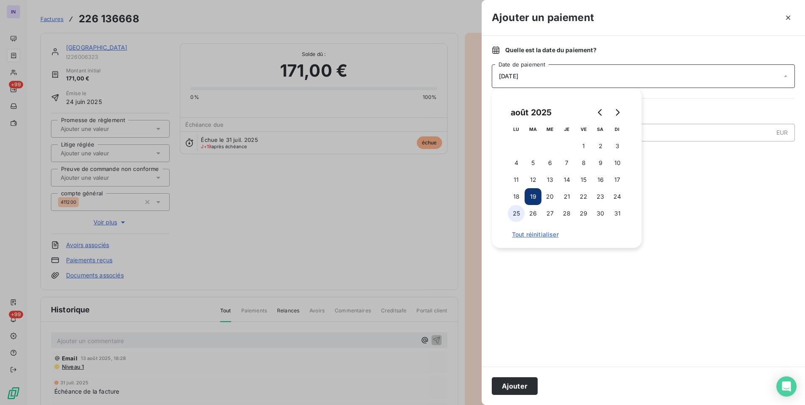
click at [516, 214] on button "25" at bounding box center [516, 213] width 17 height 17
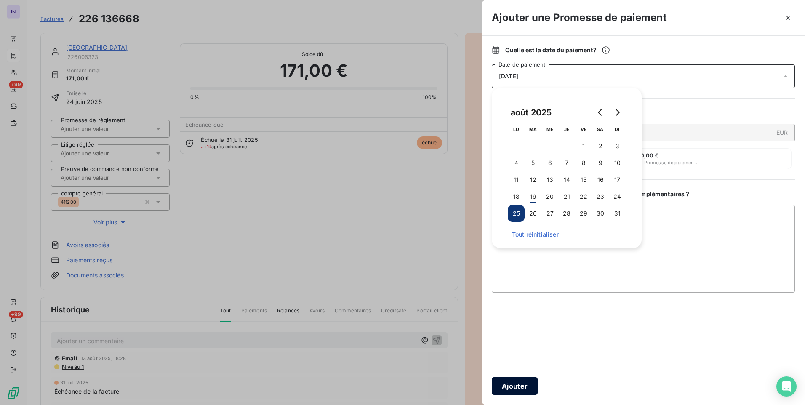
click at [526, 388] on button "Ajouter" at bounding box center [515, 386] width 46 height 18
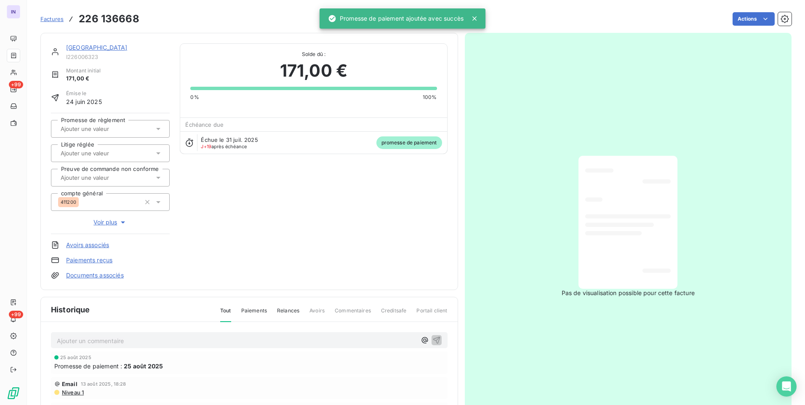
click at [95, 130] on input "text" at bounding box center [102, 129] width 85 height 8
click at [93, 149] on div "Oui" at bounding box center [115, 150] width 95 height 13
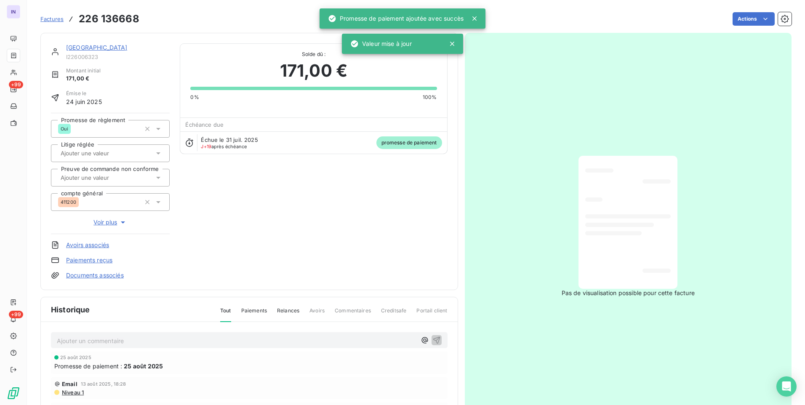
click at [106, 47] on link "[GEOGRAPHIC_DATA]" at bounding box center [96, 47] width 61 height 7
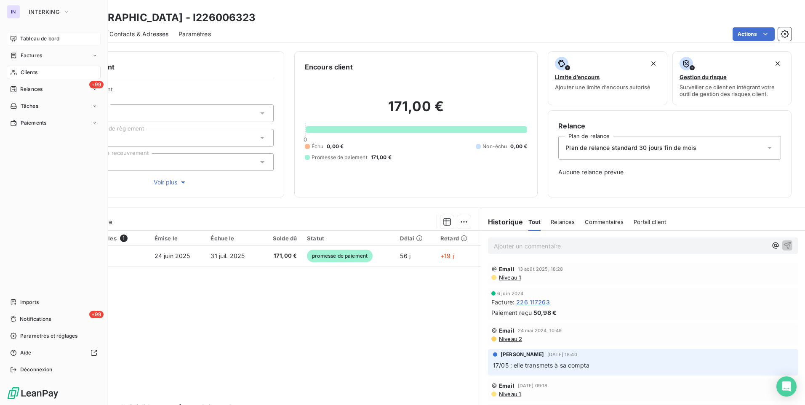
drag, startPoint x: 27, startPoint y: 37, endPoint x: 32, endPoint y: 37, distance: 5.9
click at [27, 37] on span "Tableau de bord" at bounding box center [39, 39] width 39 height 8
